Goal: Information Seeking & Learning: Learn about a topic

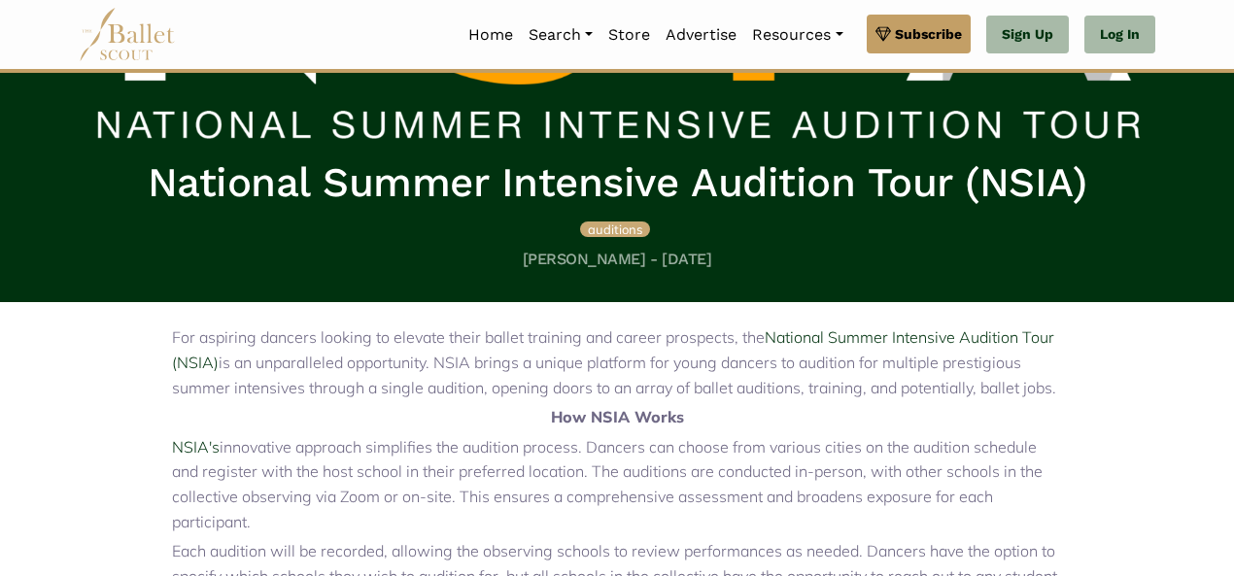
scroll to position [303, 0]
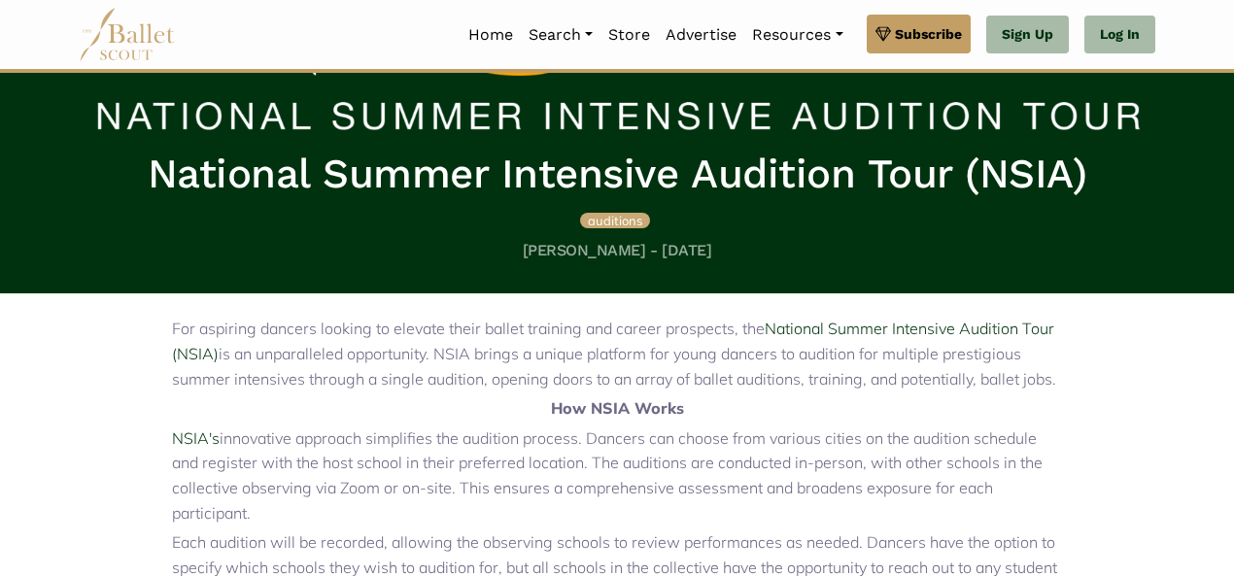
click at [621, 221] on span "auditions" at bounding box center [615, 221] width 54 height 16
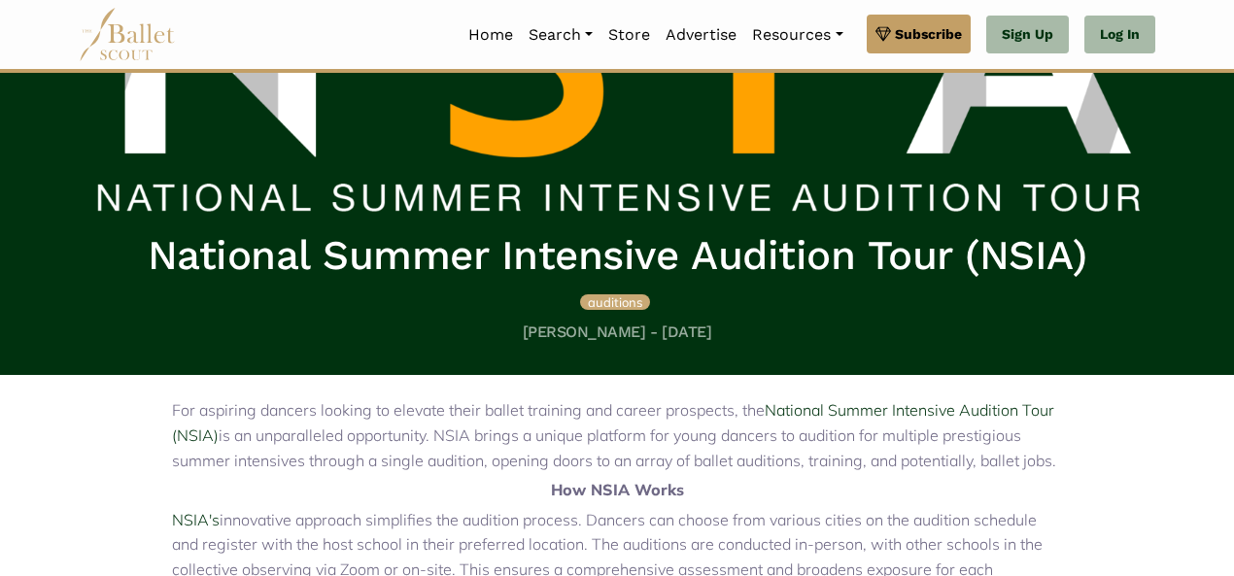
scroll to position [165, 0]
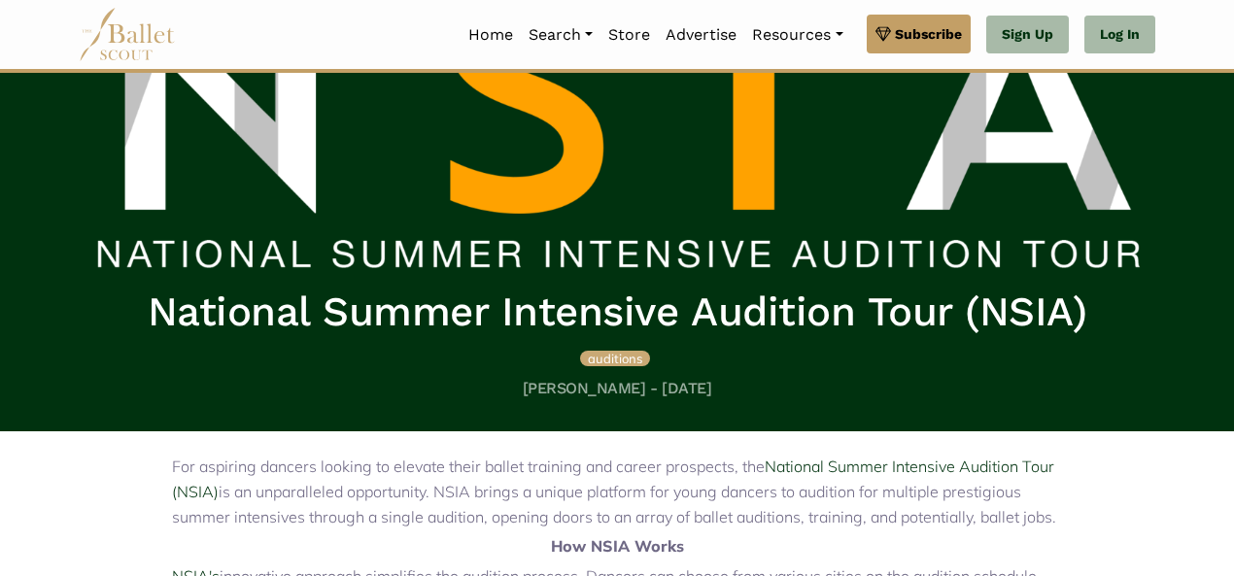
click at [605, 357] on span "auditions" at bounding box center [615, 359] width 54 height 16
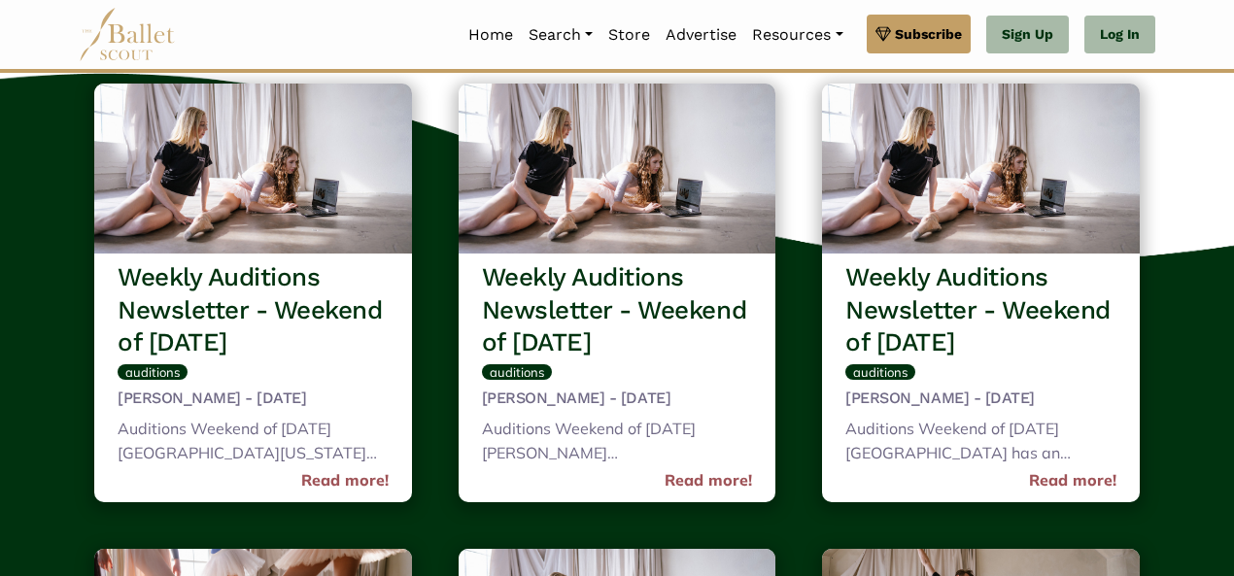
scroll to position [206, 0]
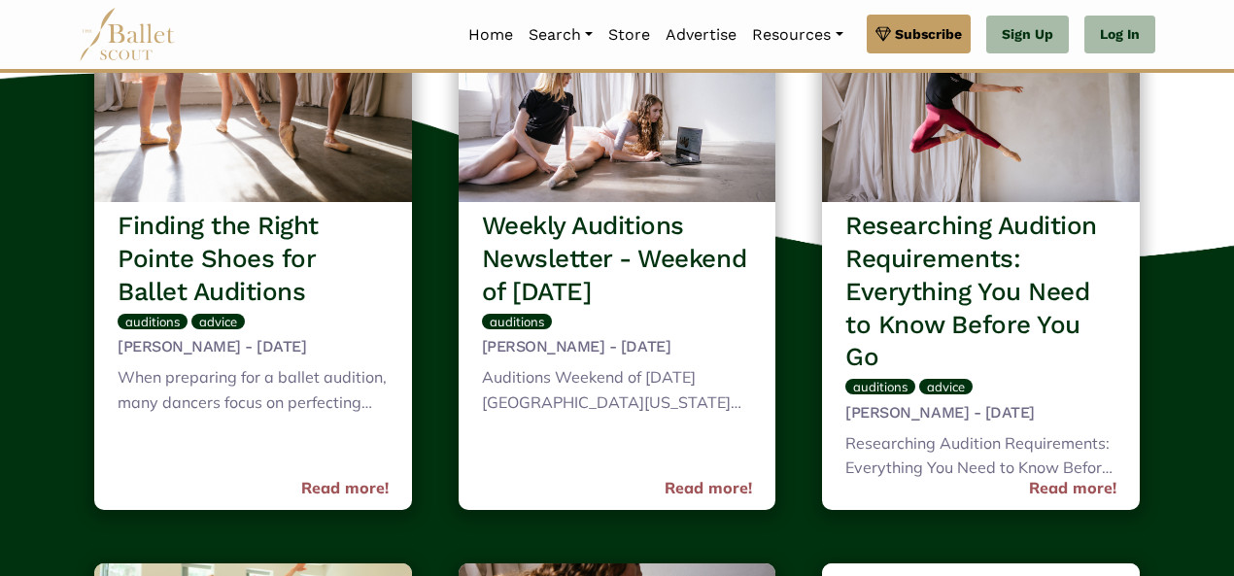
scroll to position [723, 0]
